Goal: Check status: Check status

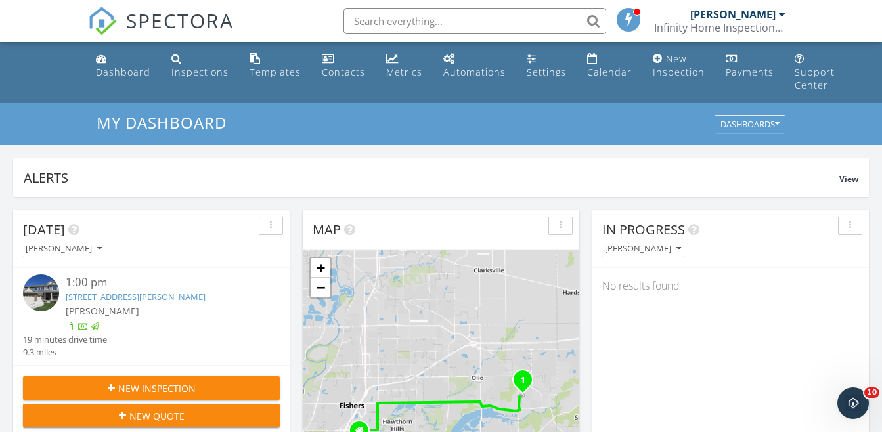
scroll to position [1216, 902]
click at [198, 68] on div "Inspections" at bounding box center [199, 72] width 57 height 12
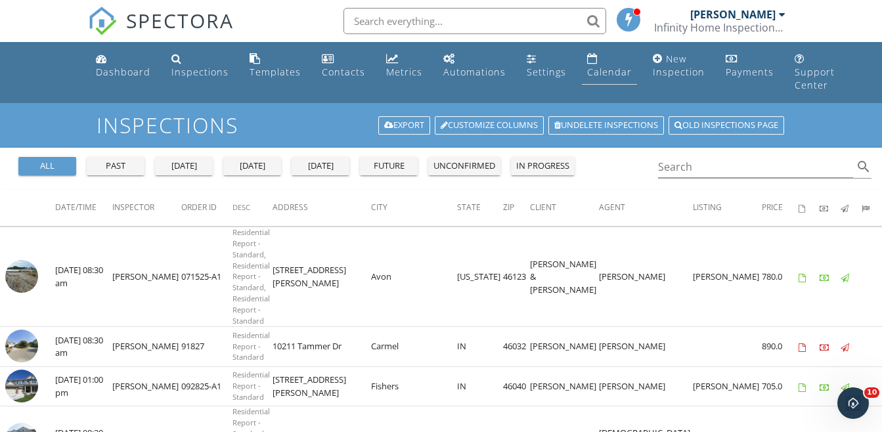
click at [589, 73] on div "Calendar" at bounding box center [609, 72] width 45 height 12
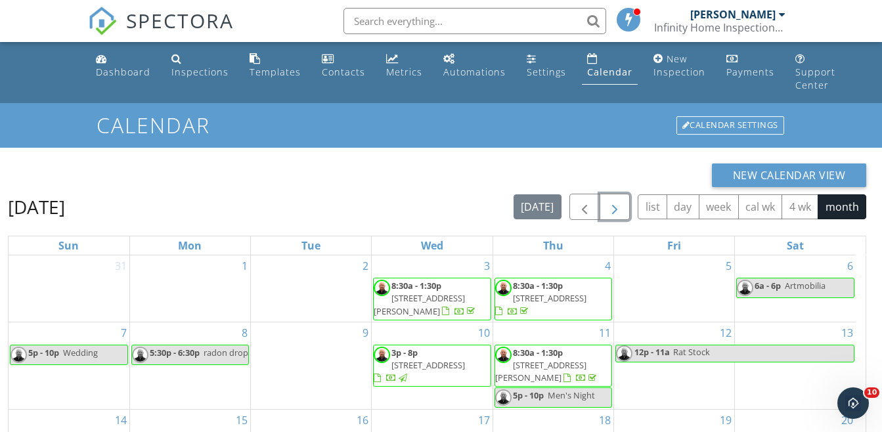
click at [614, 206] on span "button" at bounding box center [615, 208] width 16 height 16
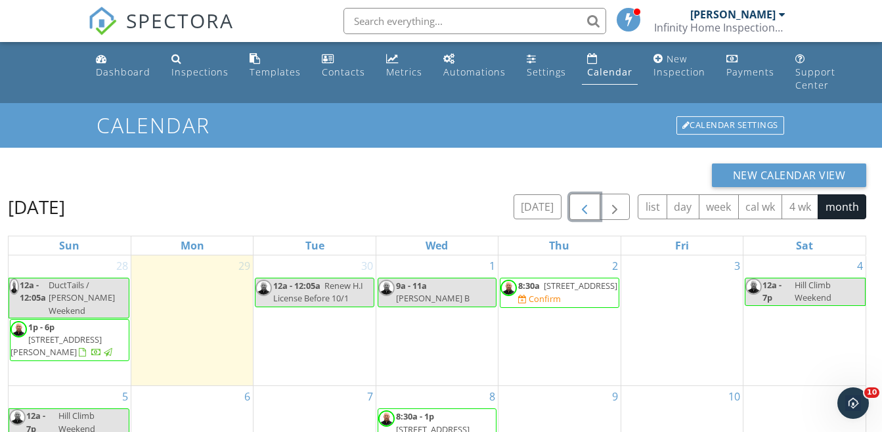
click at [585, 201] on span "button" at bounding box center [585, 208] width 16 height 16
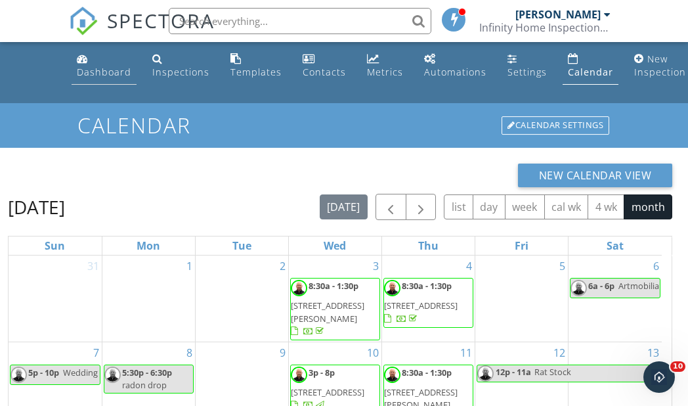
click at [97, 65] on link "Dashboard" at bounding box center [104, 65] width 65 height 37
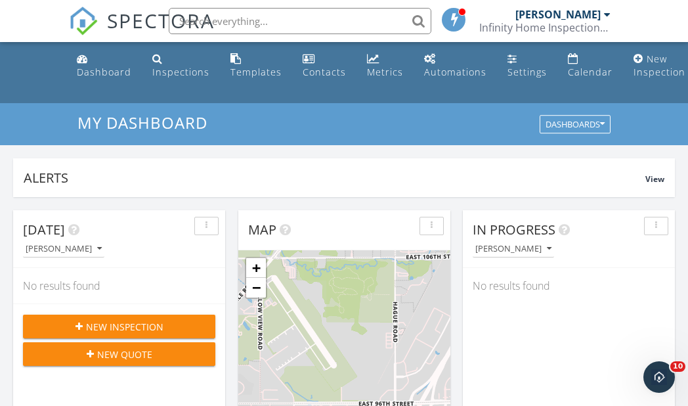
click at [271, 21] on input "text" at bounding box center [300, 21] width 263 height 26
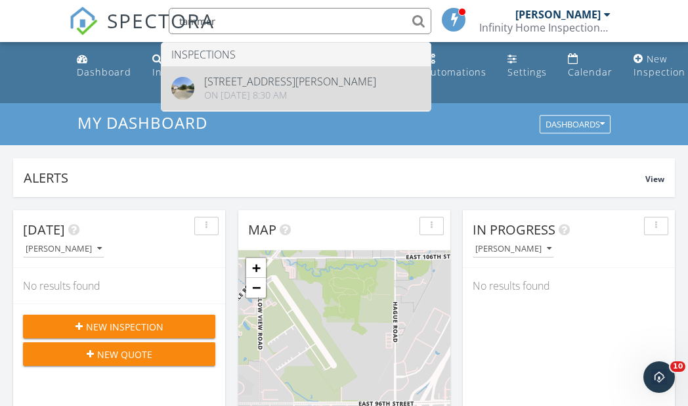
type input "tammer"
